Goal: Information Seeking & Learning: Learn about a topic

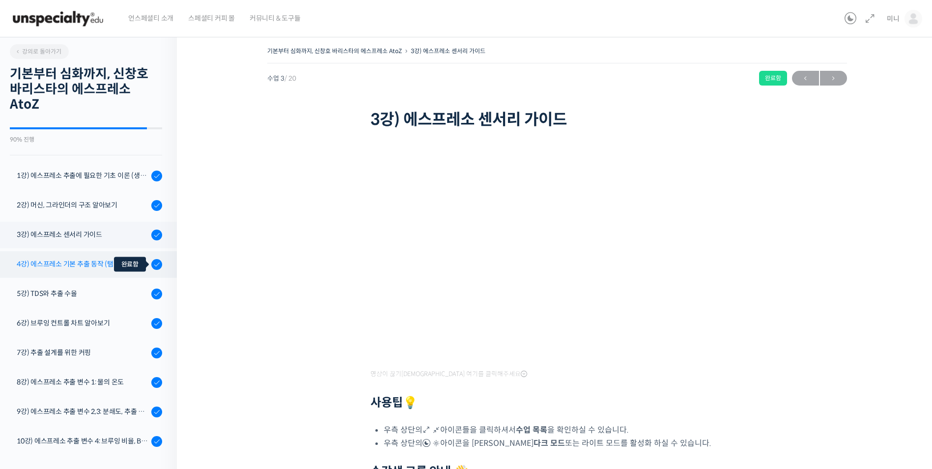
scroll to position [184, 0]
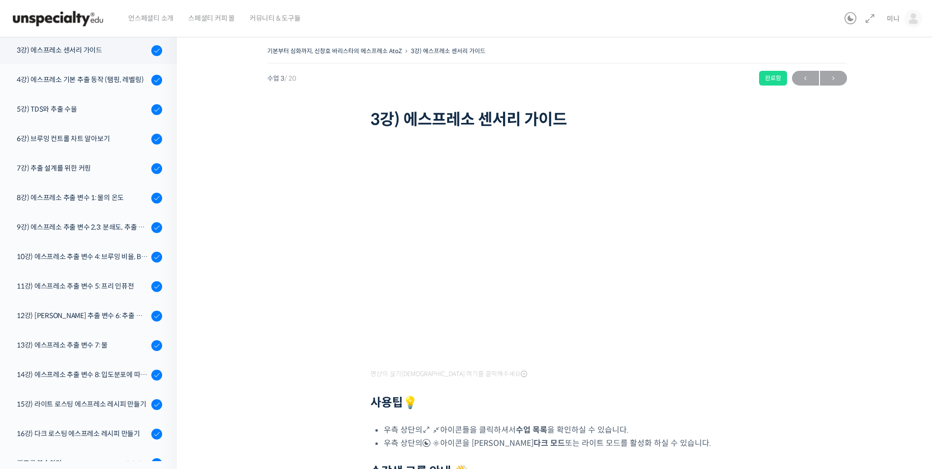
click at [873, 265] on div "기본부터 심화까지, 신창호 바리스타의 에스프레소 AtoZ 3강) 에스프레소 센서리 가이드 완료함 수업 3 / 20 완료함 ← 이전 다음 → 3…" at bounding box center [557, 310] width 662 height 532
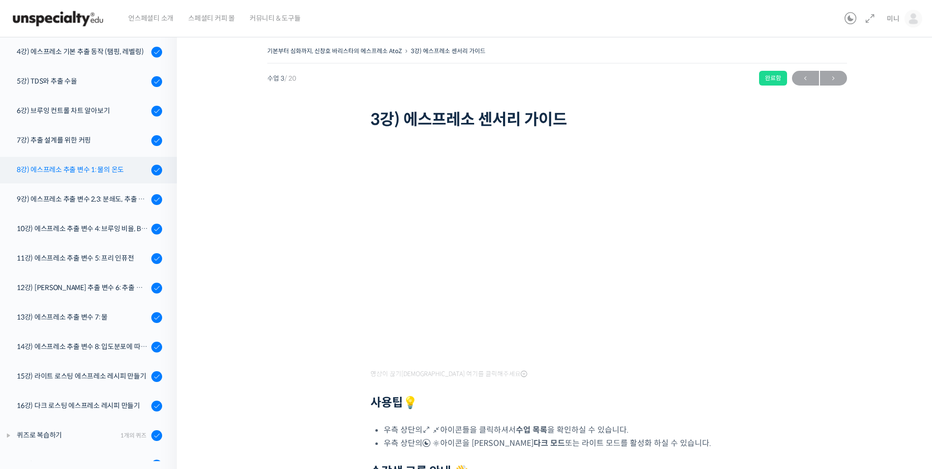
scroll to position [85, 0]
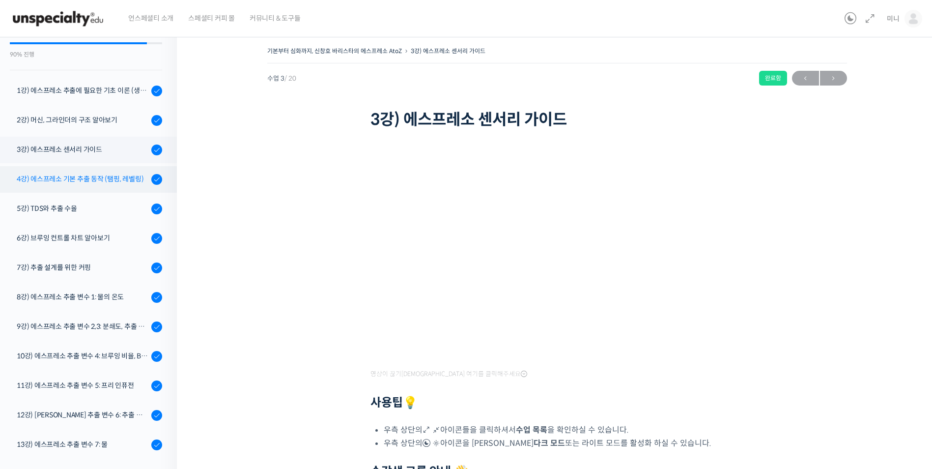
click at [83, 187] on link "4강) 에스프레소 기본 추출 동작 (탬핑, 레벨링)" at bounding box center [86, 179] width 182 height 27
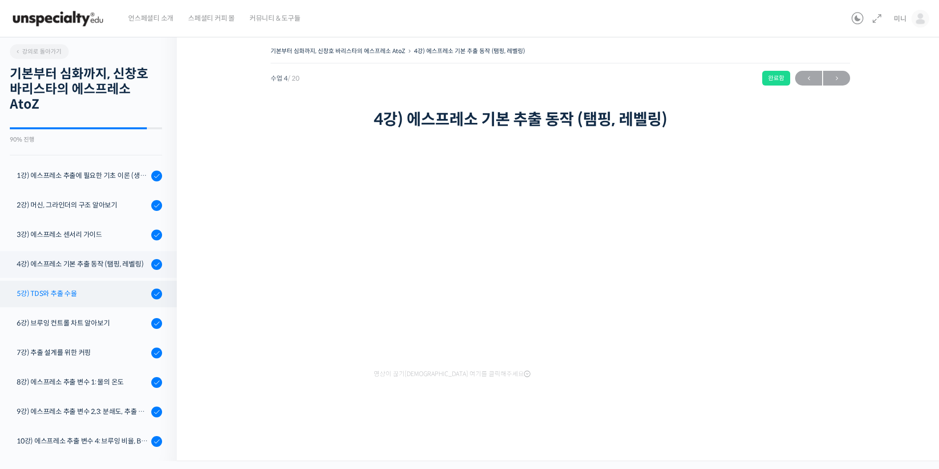
click at [88, 298] on div "5강) TDS와 추출 수율" at bounding box center [83, 293] width 132 height 11
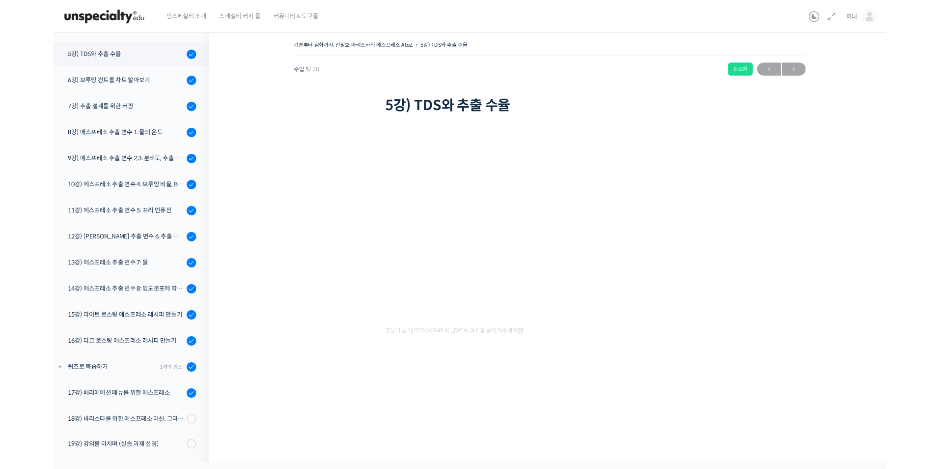
scroll to position [232, 0]
